Goal: Use online tool/utility: Use online tool/utility

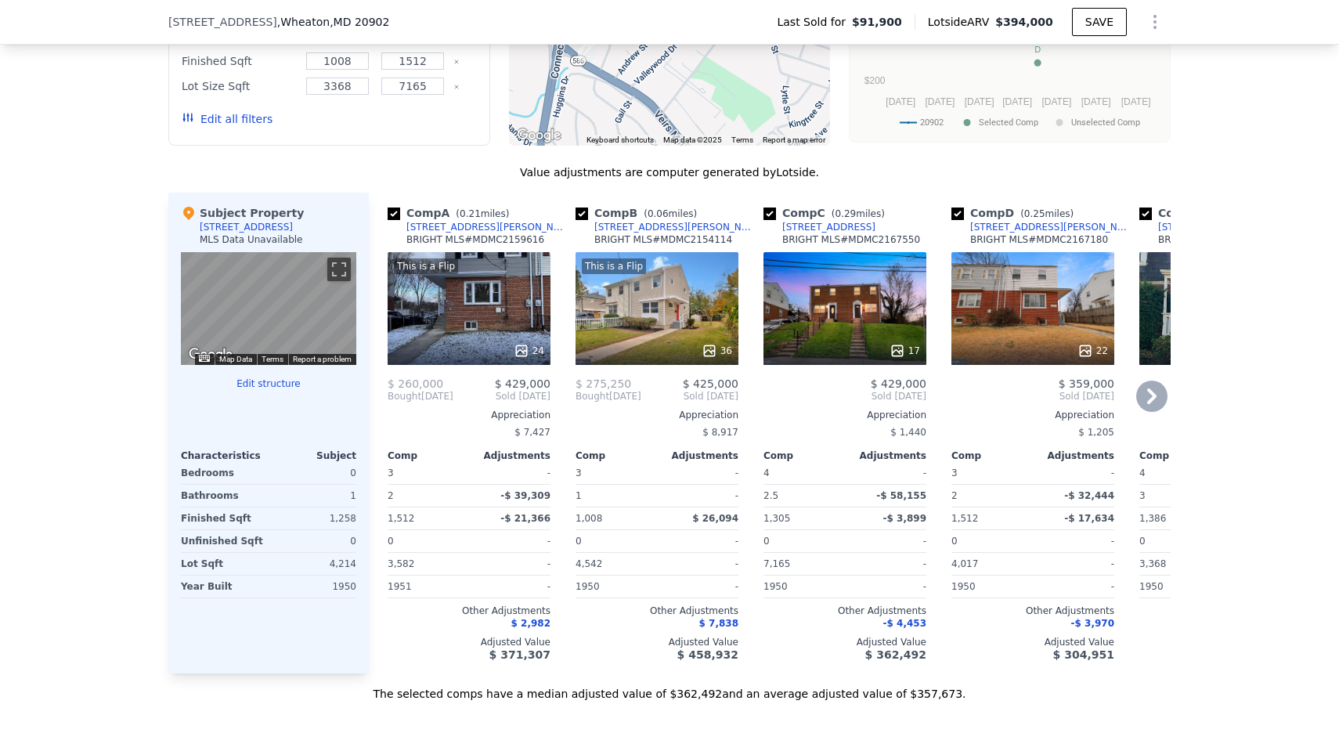
scroll to position [1421, 0]
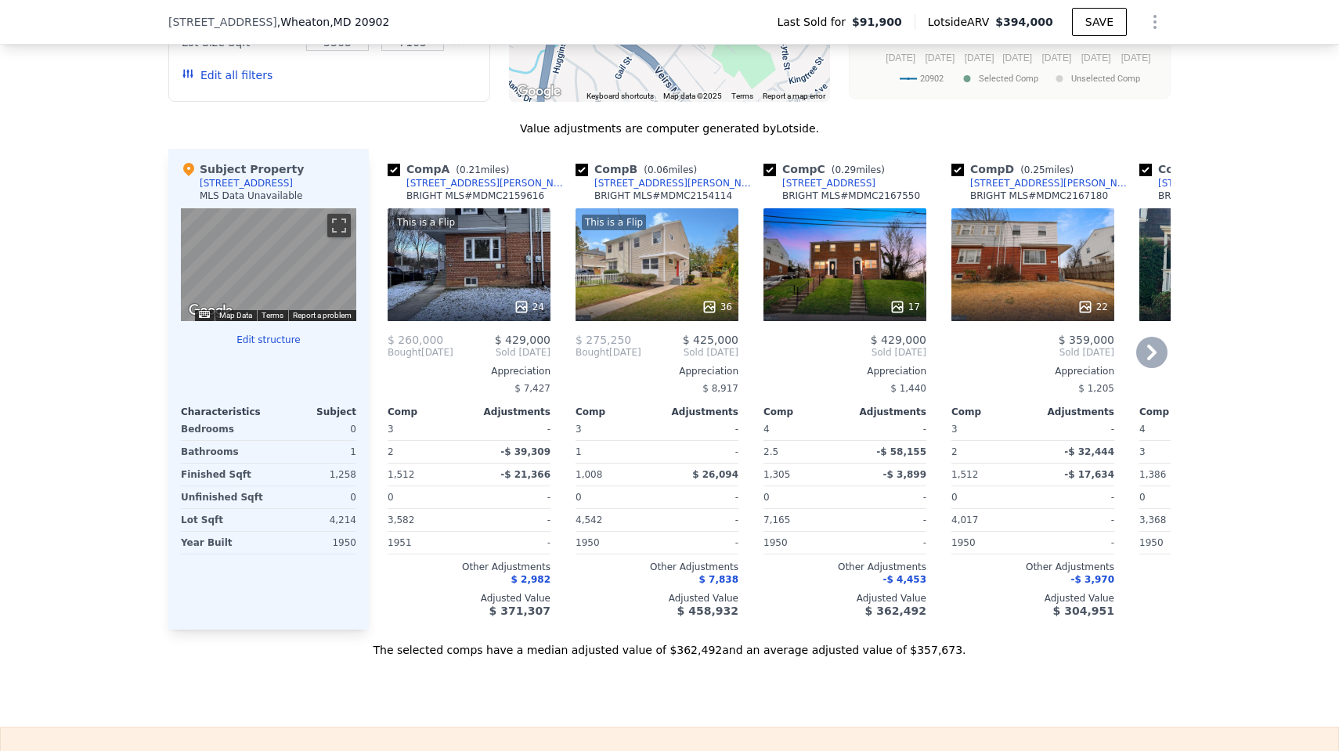
click at [1152, 347] on icon at bounding box center [1151, 352] width 31 height 31
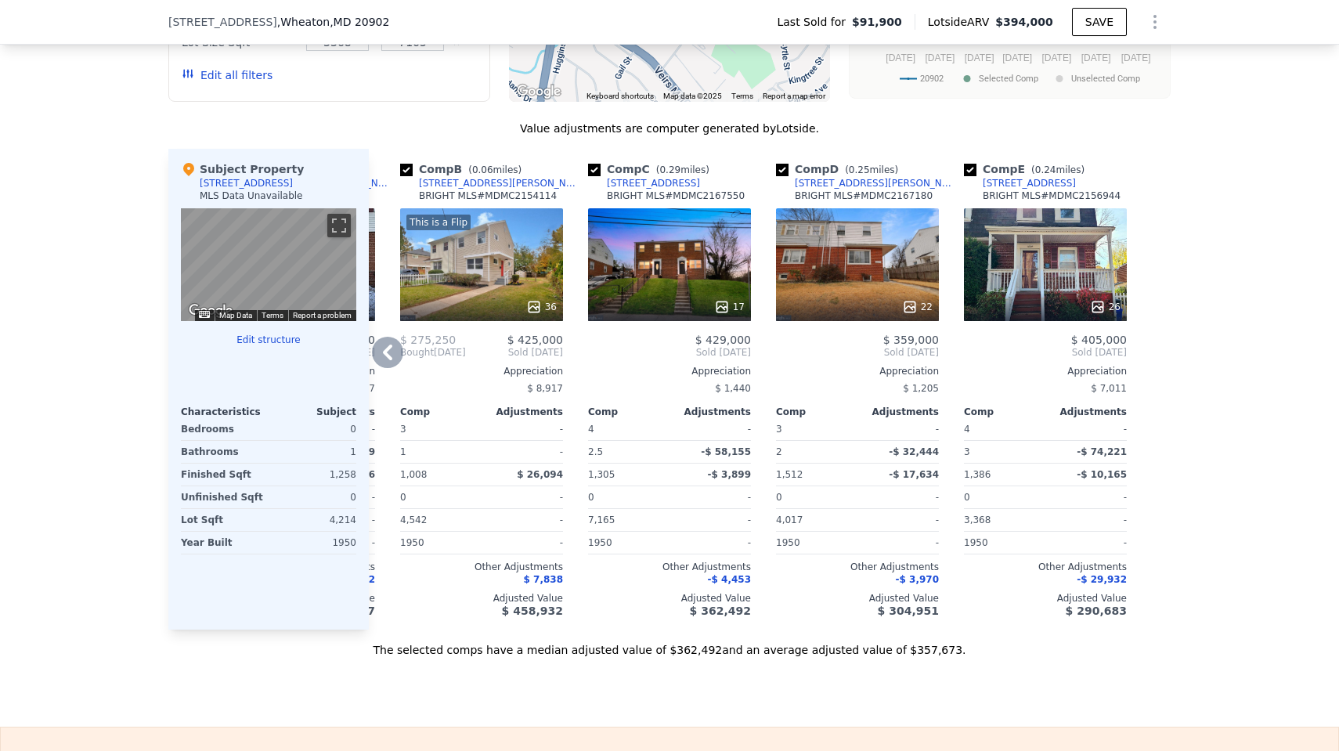
click at [385, 340] on icon at bounding box center [387, 352] width 31 height 31
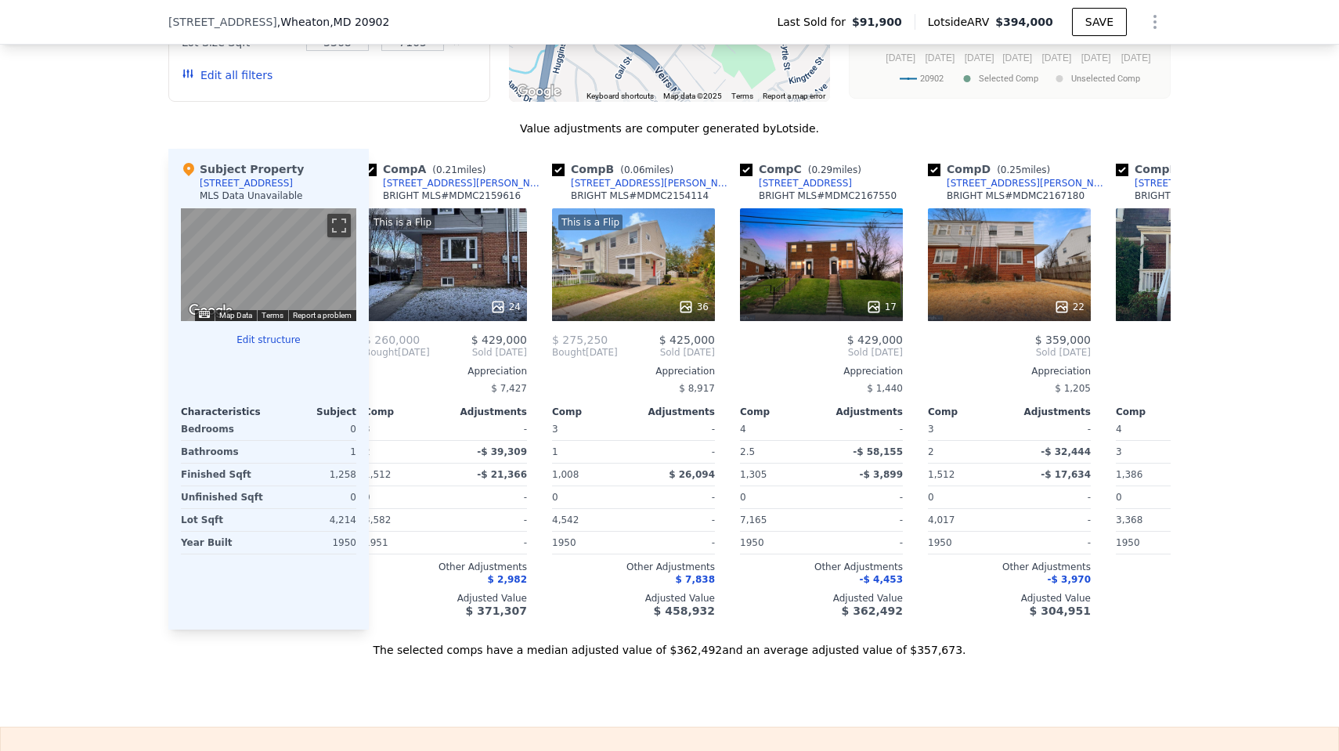
scroll to position [0, 0]
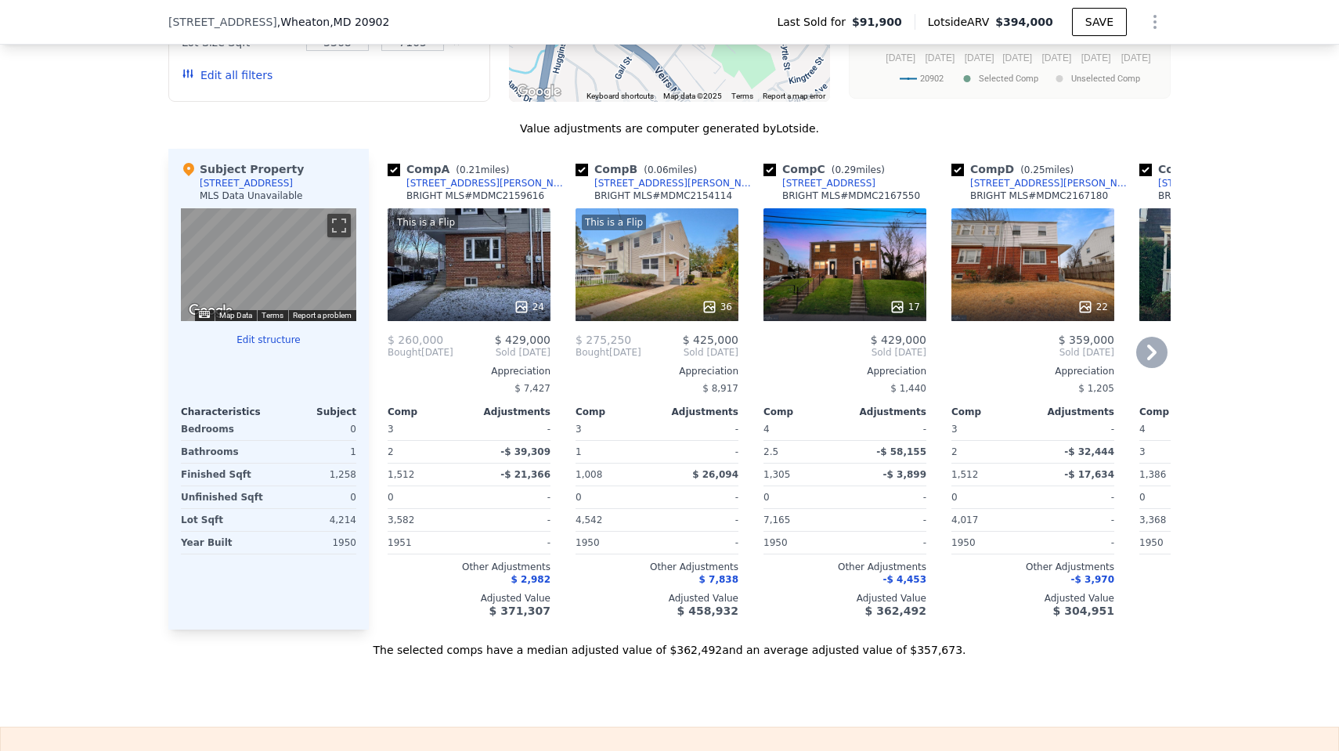
click at [687, 252] on div "This is a Flip 36" at bounding box center [656, 264] width 163 height 113
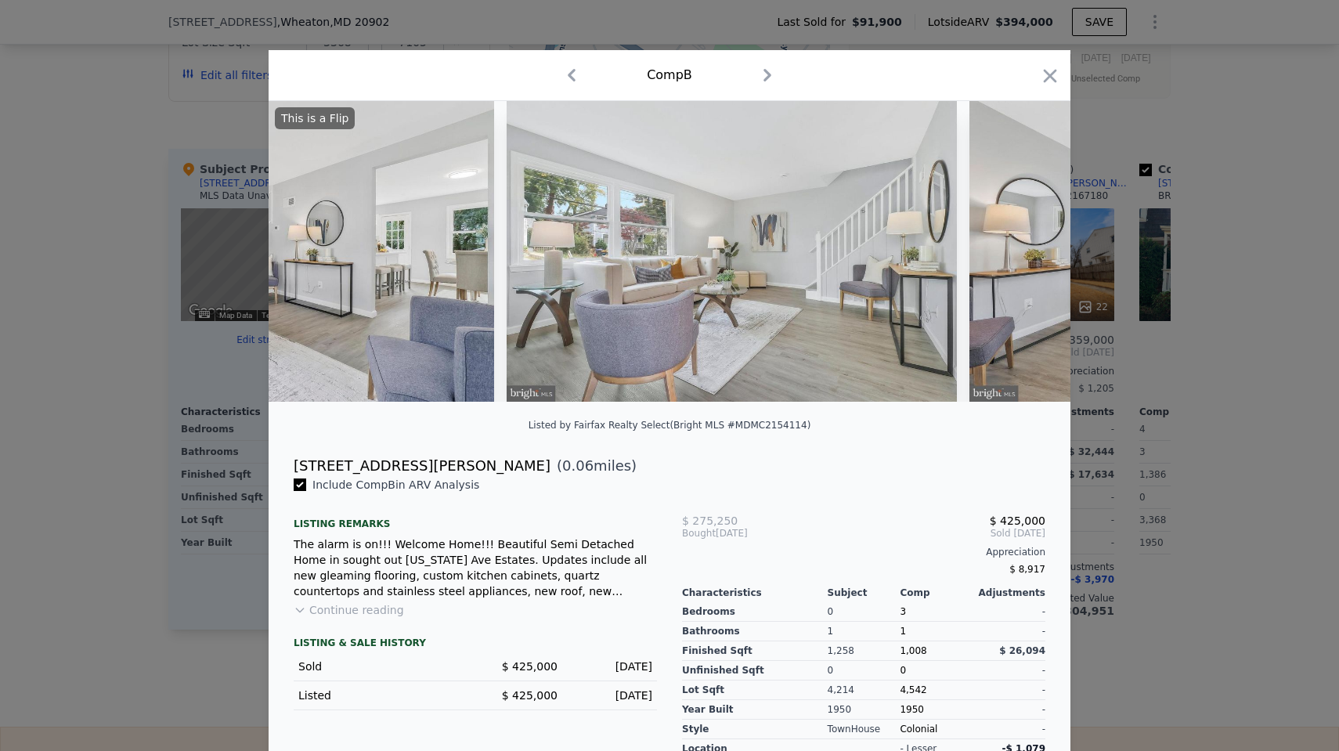
scroll to position [0, 2116]
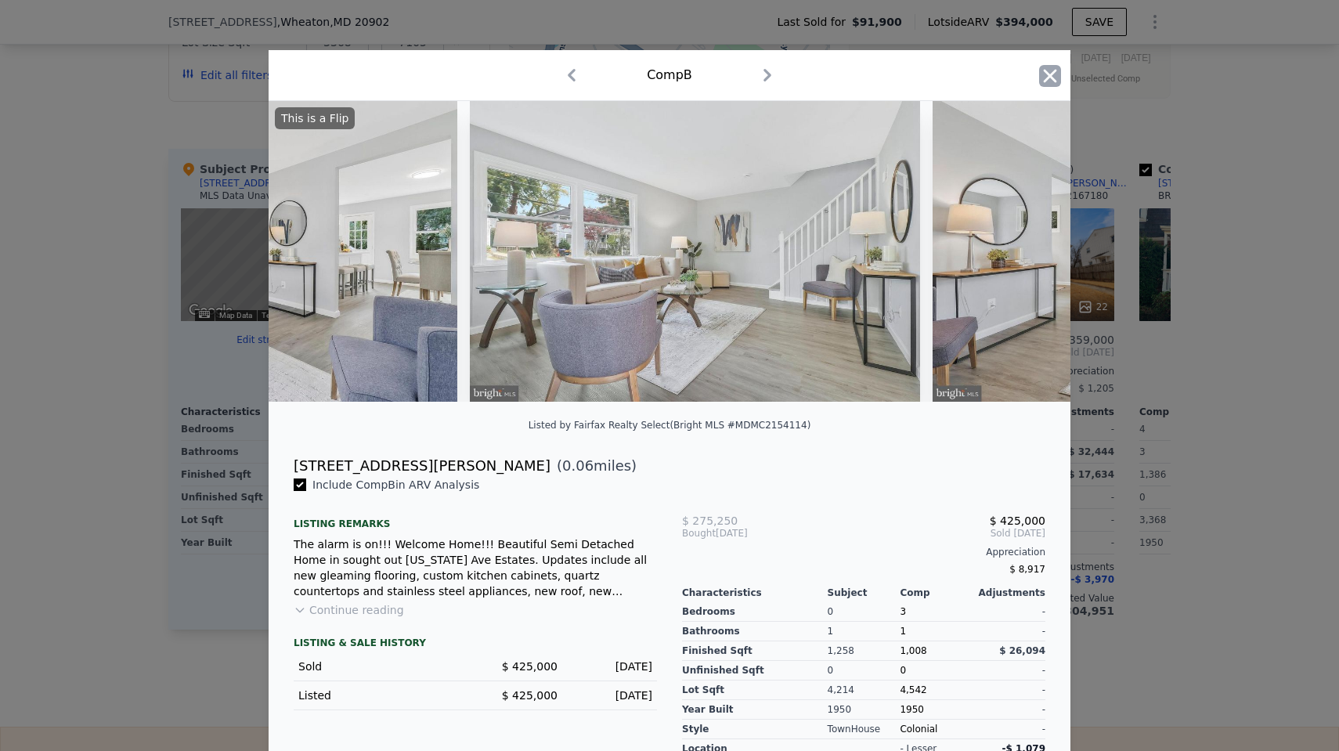
click at [1047, 74] on icon "button" at bounding box center [1050, 75] width 13 height 13
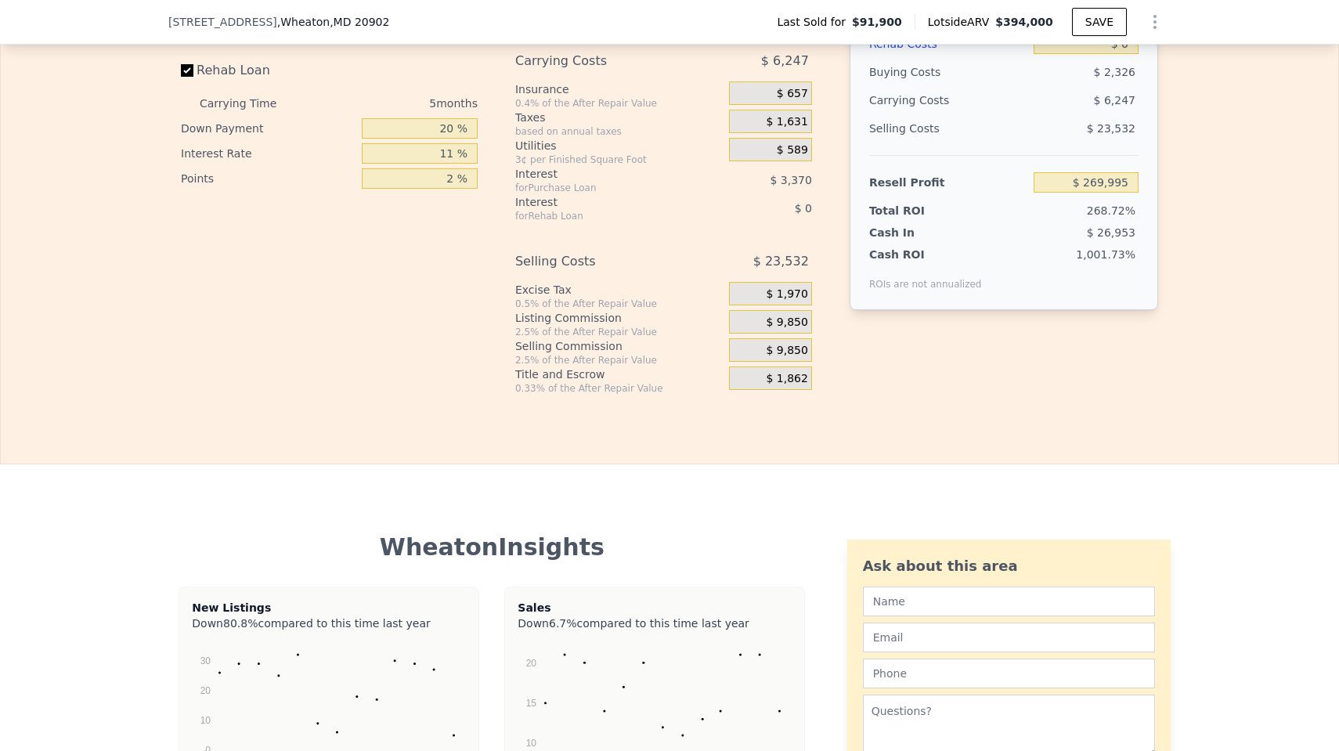
scroll to position [2117, 0]
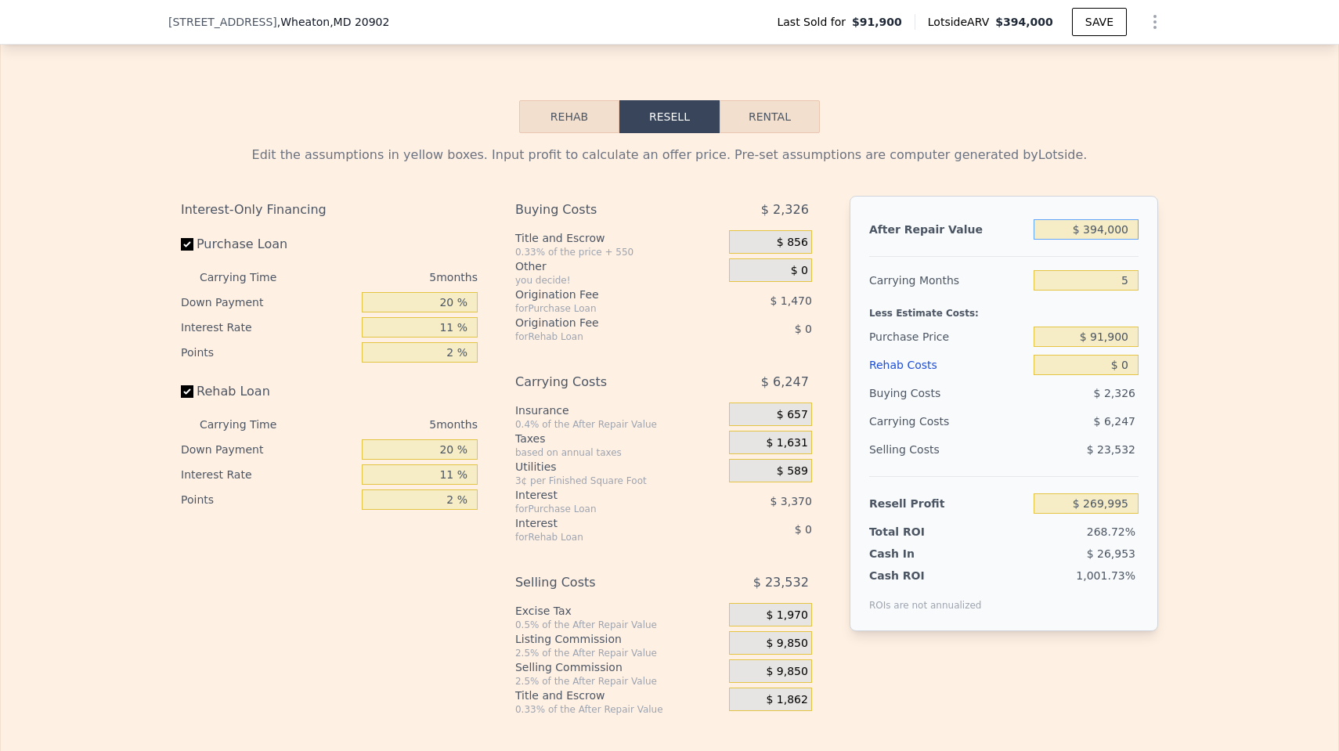
click at [1103, 231] on input "$ 394,000" at bounding box center [1085, 229] width 105 height 20
type input "$ 4"
type input "-$ 100,362"
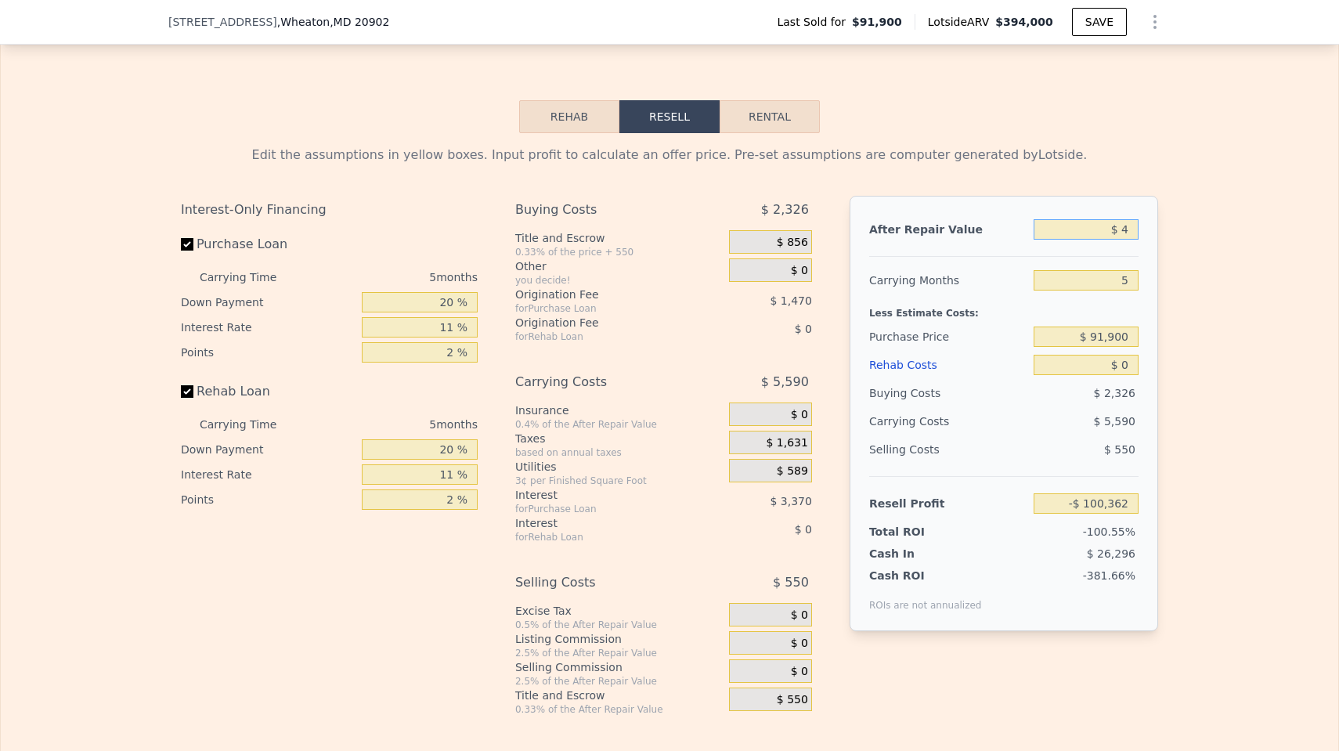
type input "$ 40"
type input "-$ 100,328"
type input "$ 400"
type input "-$ 99,990"
type input "$ 4,000"
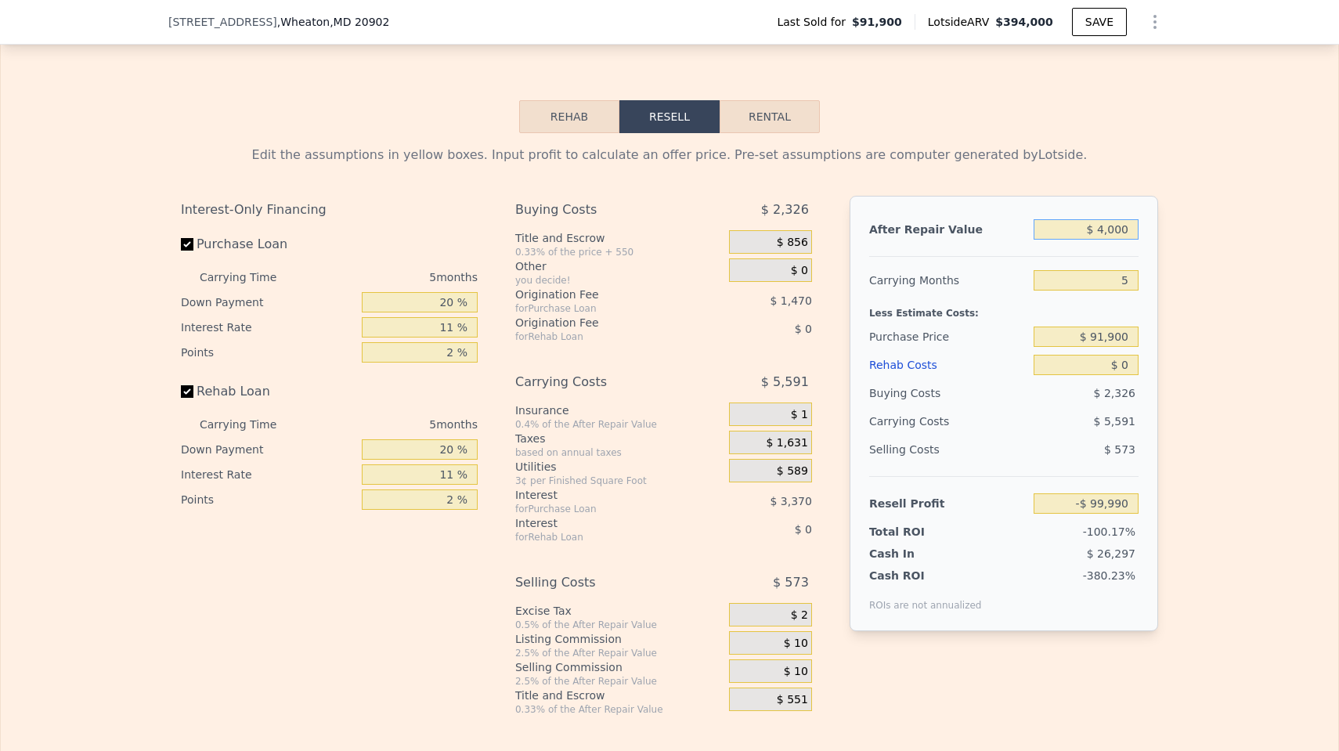
type input "-$ 96,606"
type input "$ 40,000"
type input "-$ 62,766"
click at [1109, 334] on input "$ 91,900" at bounding box center [1085, 336] width 105 height 20
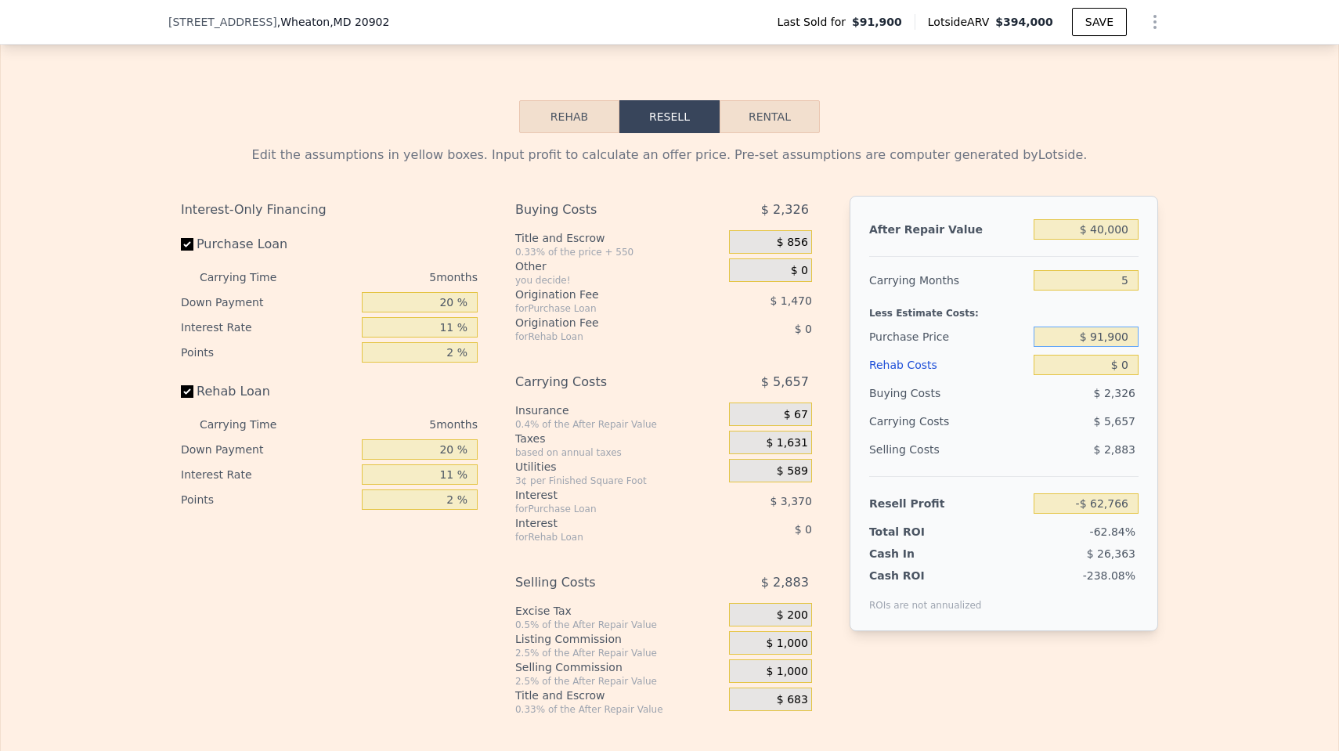
click at [1109, 334] on input "$ 91,900" at bounding box center [1085, 336] width 105 height 20
click at [1033, 458] on div "$ 2,883" at bounding box center [1086, 449] width 106 height 28
click at [1111, 359] on input "$ 0" at bounding box center [1085, 365] width 105 height 20
type input "$ 91,900"
type input "$ 70"
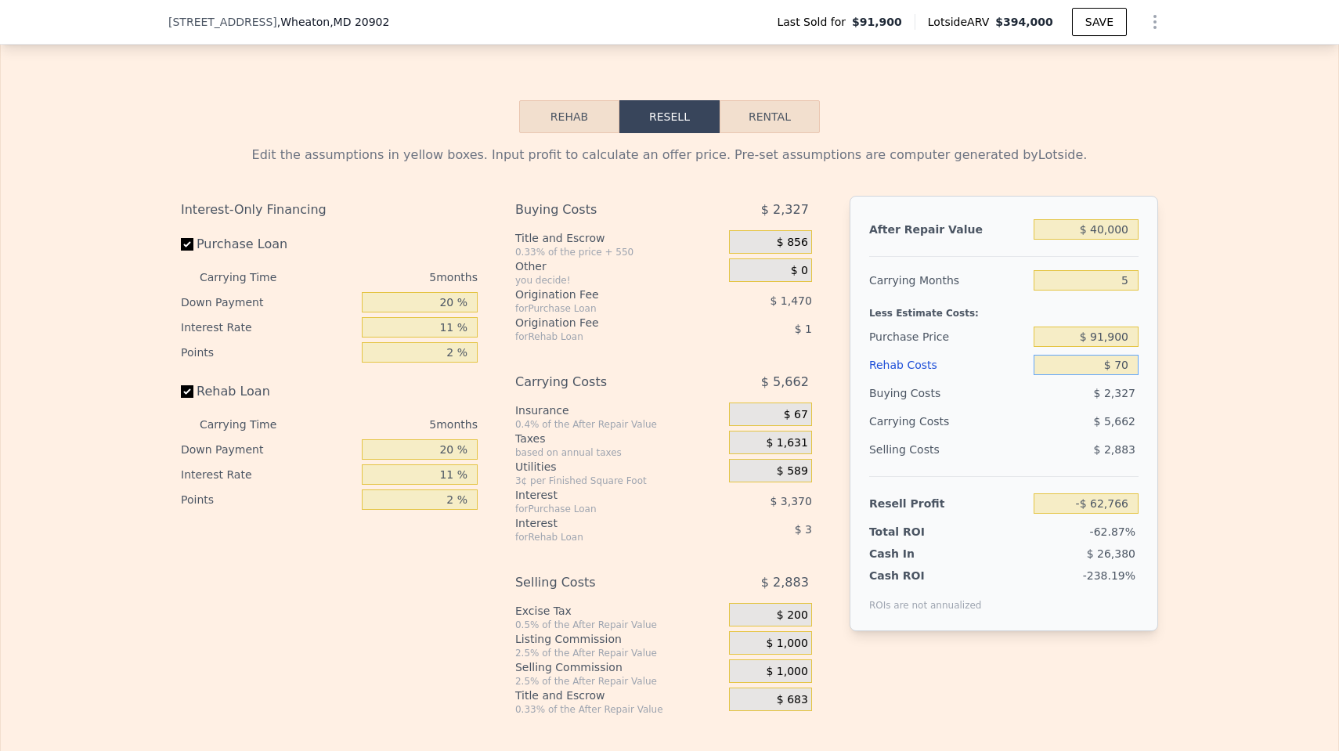
type input "-$ 62,842"
type input "$ 750"
type input "-$ 63,558"
type input "$ 7,500"
type input "-$ 70,661"
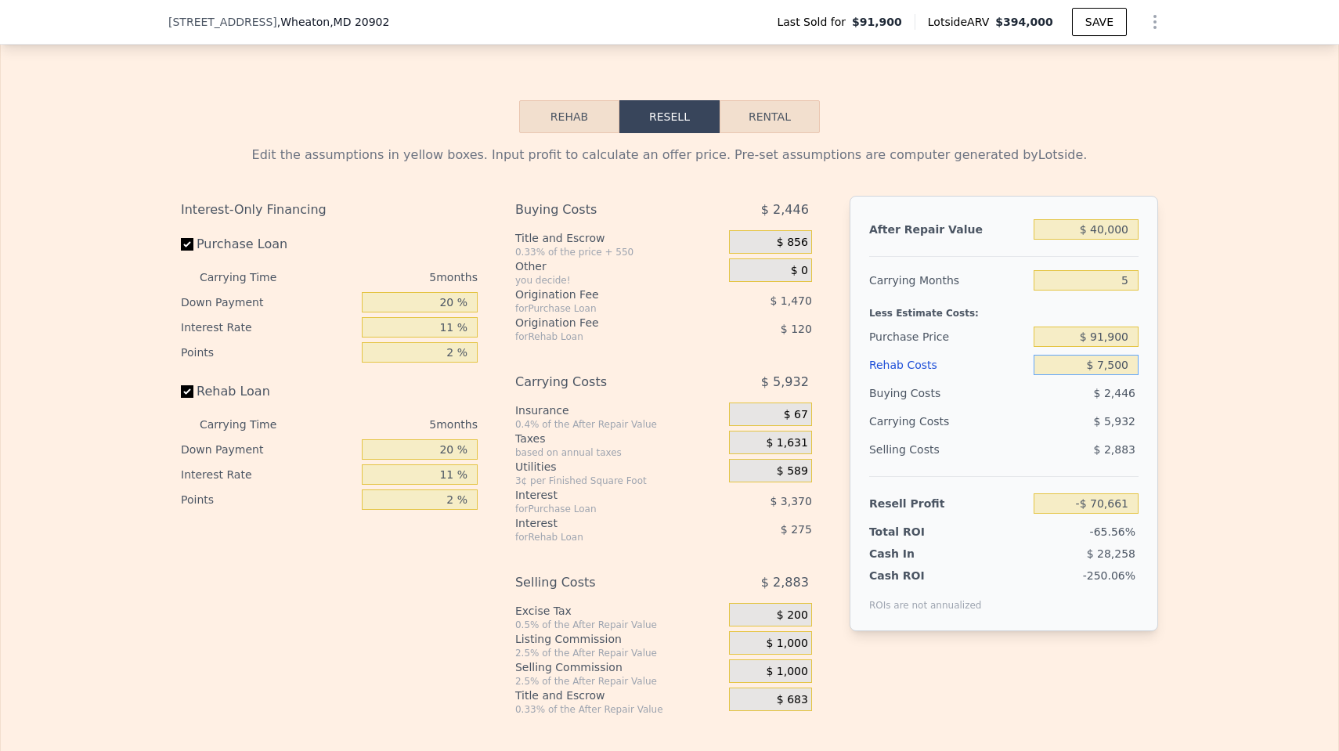
type input "$ 75,000"
type input "-$ 141,716"
type input "$ 750,000"
type input "-$ 852,266"
type input "$ 75,000"
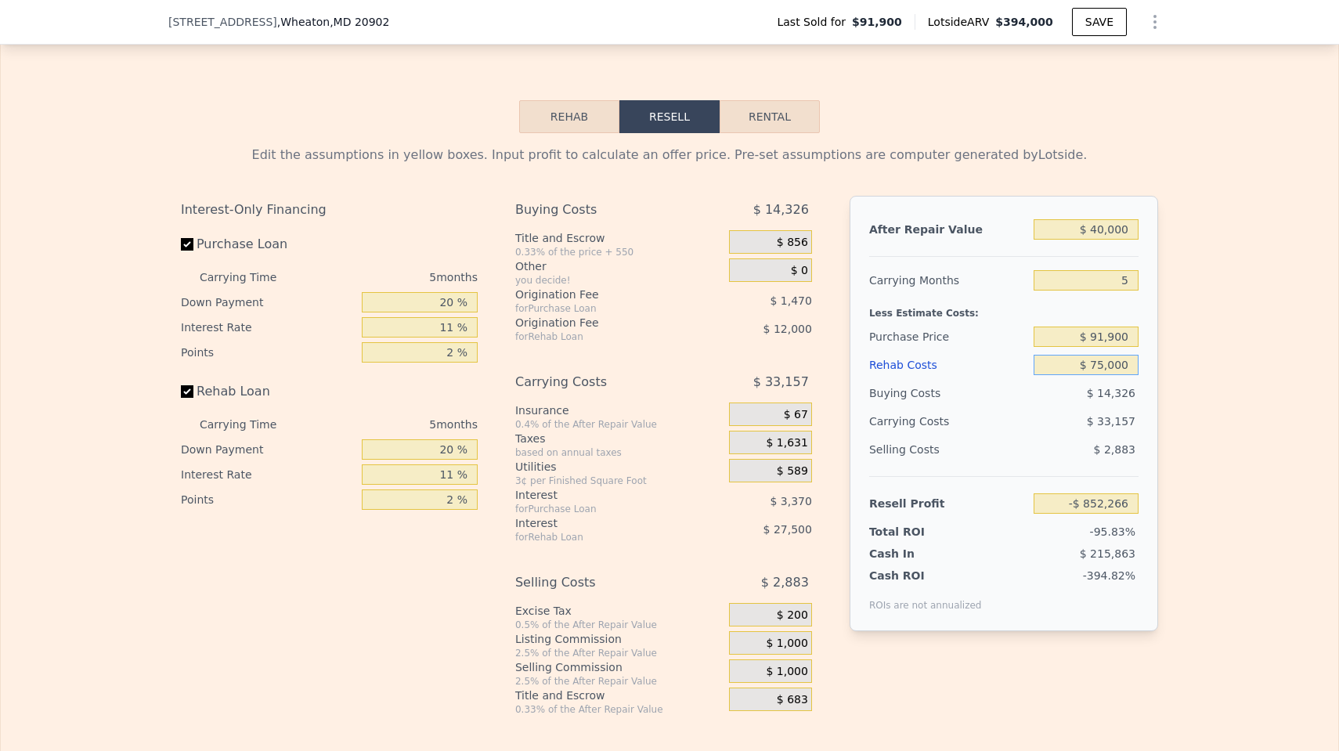
type input "-$ 141,716"
click at [1237, 369] on div "Edit the assumptions in yellow boxes. Input profit to calculate an offer price.…" at bounding box center [669, 424] width 1337 height 583
click at [1131, 280] on input "5" at bounding box center [1085, 280] width 105 height 20
click at [1011, 315] on div "Less Estimate Costs:" at bounding box center [1003, 308] width 269 height 28
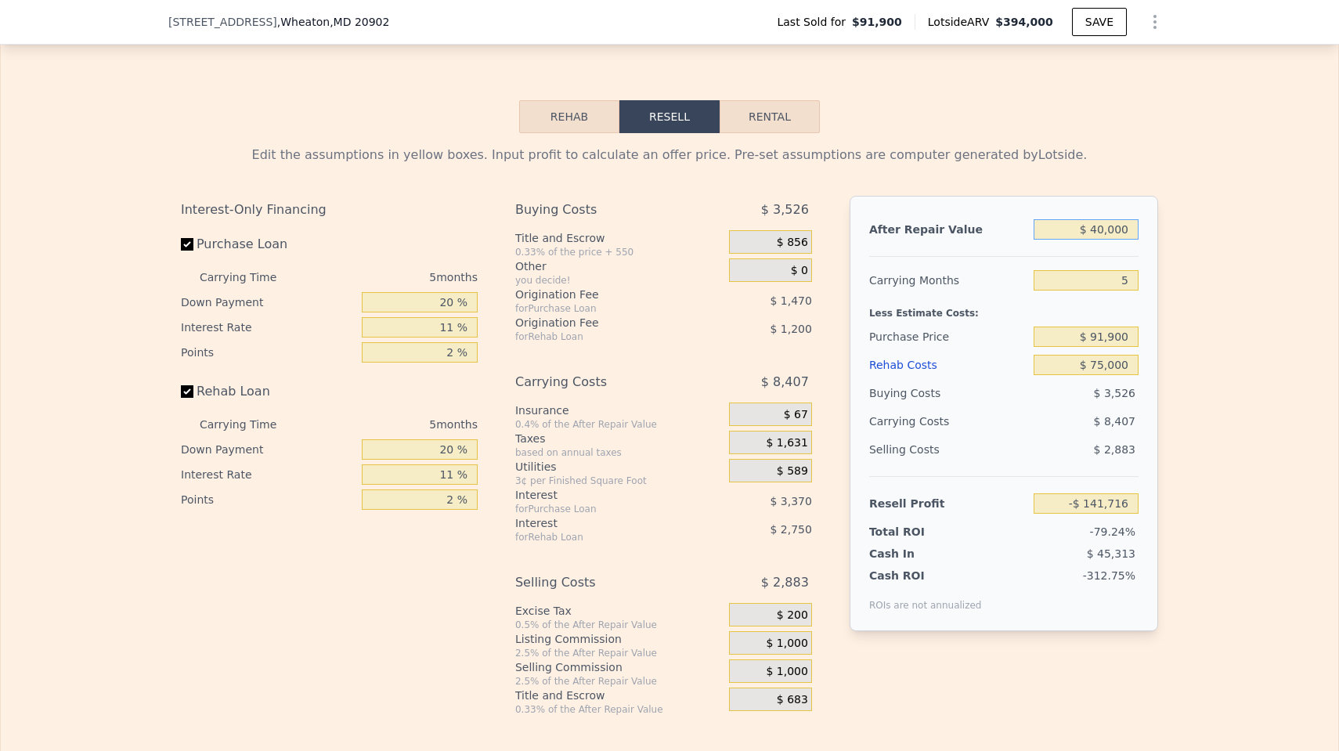
click at [1131, 226] on input "$ 40,000" at bounding box center [1085, 229] width 105 height 20
type input "$ 400,000"
type input "$ 196,685"
click at [1073, 285] on input "5" at bounding box center [1085, 280] width 105 height 20
click at [1066, 311] on div "Less Estimate Costs:" at bounding box center [1003, 308] width 269 height 28
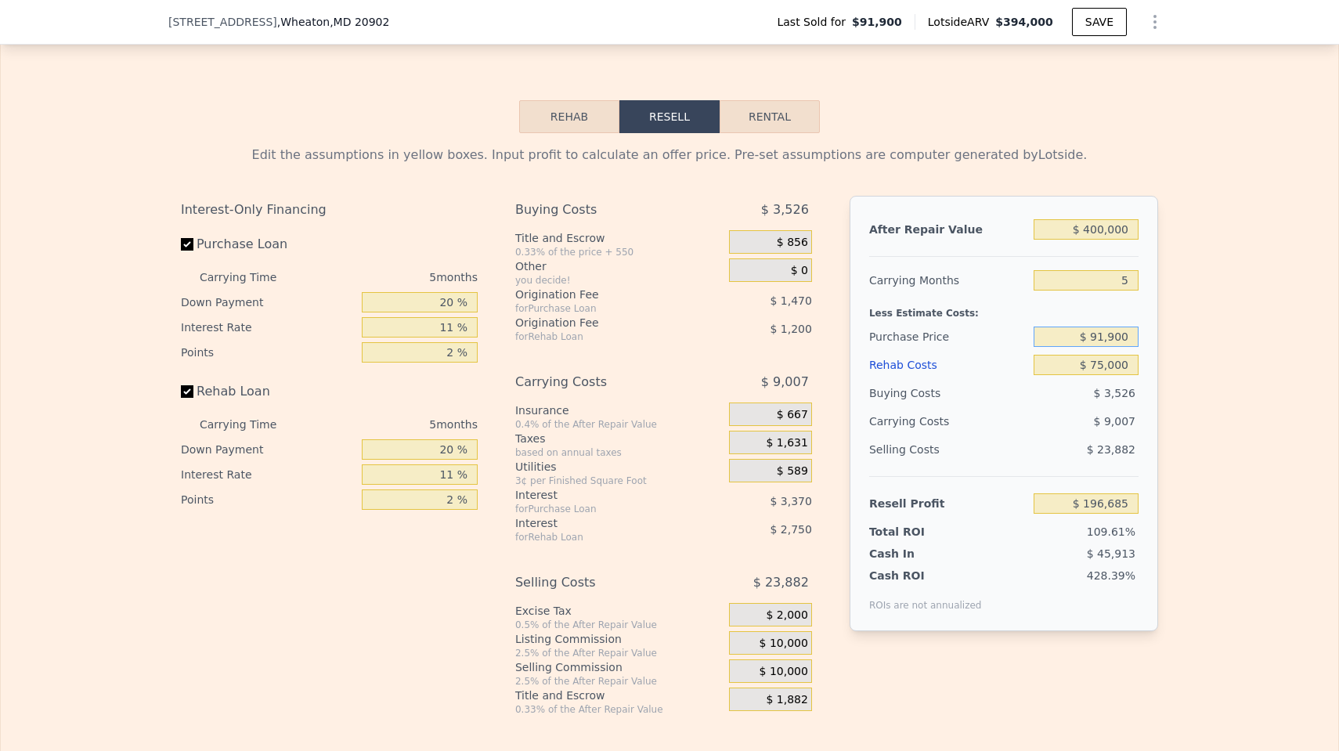
click at [1107, 339] on input "$ 91,900" at bounding box center [1085, 336] width 105 height 20
click at [1014, 416] on div "$ 9,007" at bounding box center [1055, 421] width 165 height 28
